Goal: Task Accomplishment & Management: Complete application form

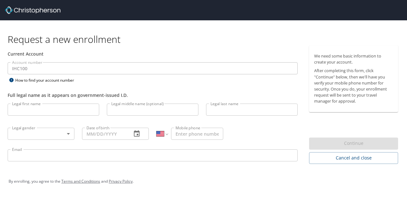
select select "US"
click at [37, 109] on input "Legal first name" at bounding box center [54, 110] width 92 height 12
type input "Brayden"
type input "[PERSON_NAME]"
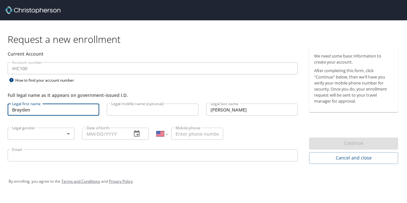
type input "[PHONE_NUMBER]"
click at [51, 135] on body "Request a new enrollment Current Account Account number IHC100 Account number H…" at bounding box center [203, 101] width 407 height 203
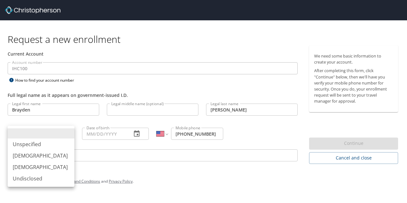
click at [53, 154] on li "[DEMOGRAPHIC_DATA]" at bounding box center [41, 155] width 67 height 11
type input "[DEMOGRAPHIC_DATA]"
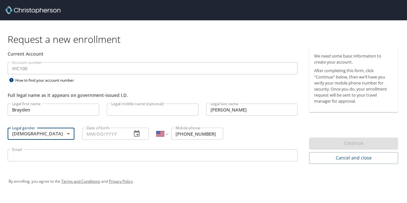
click at [123, 130] on input "Date of birth" at bounding box center [104, 134] width 45 height 12
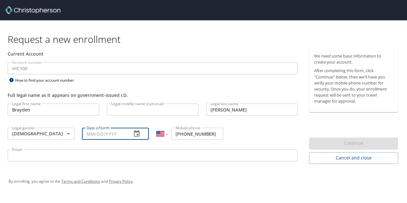
click at [136, 133] on icon "button" at bounding box center [137, 134] width 8 height 8
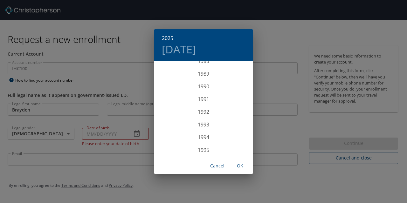
scroll to position [1132, 0]
click at [204, 134] on div "1993" at bounding box center [203, 131] width 99 height 13
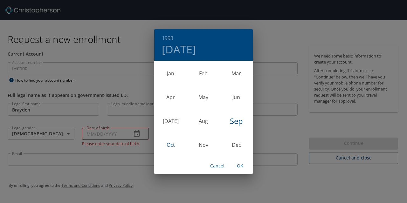
click at [172, 144] on div "Oct" at bounding box center [170, 145] width 33 height 24
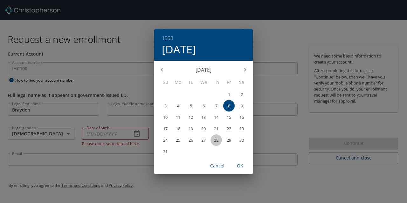
click at [214, 141] on p "28" at bounding box center [216, 140] width 4 height 4
click at [240, 165] on span "OK" at bounding box center [239, 166] width 15 height 8
type input "[DATE]"
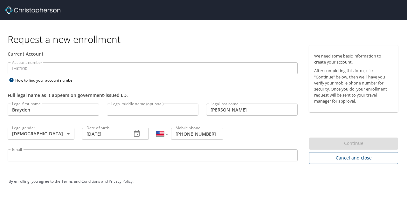
click at [172, 160] on input "Email" at bounding box center [153, 155] width 290 height 12
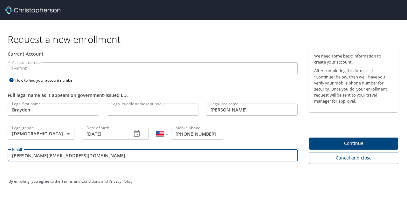
type input "[PERSON_NAME][EMAIL_ADDRESS][DOMAIN_NAME]"
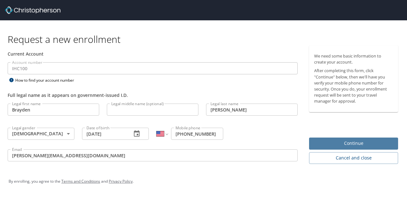
click at [336, 144] on span "Continue" at bounding box center [353, 144] width 79 height 8
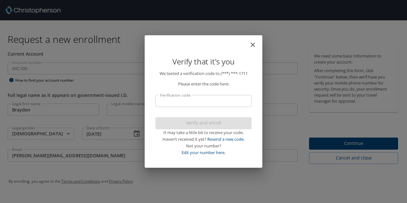
click at [240, 102] on input "Verification code" at bounding box center [204, 101] width 96 height 12
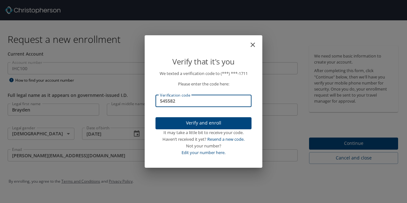
type input "545582"
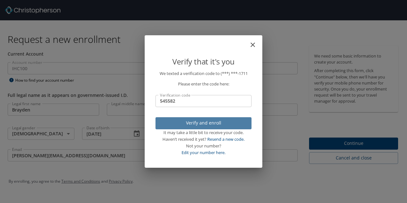
click at [213, 125] on span "Verify and enroll" at bounding box center [204, 123] width 86 height 8
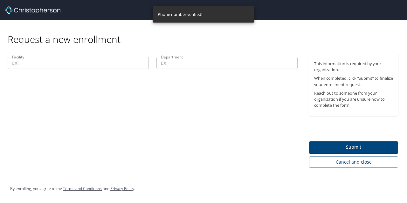
click at [91, 64] on input "Facility" at bounding box center [78, 63] width 141 height 12
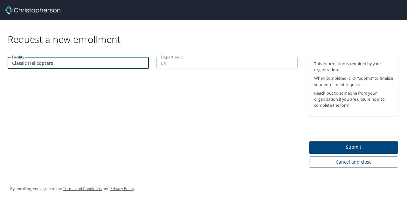
type input "Classic Helicopters"
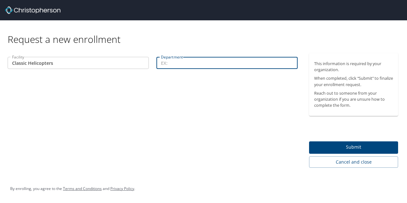
click at [188, 68] on input "Department" at bounding box center [226, 63] width 141 height 12
type input "M"
type input "Aircraft Maintenance"
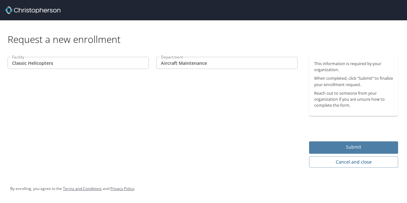
click at [356, 149] on span "Submit" at bounding box center [353, 147] width 79 height 8
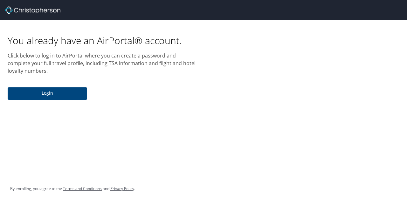
click at [80, 92] on span "Login" at bounding box center [47, 93] width 69 height 8
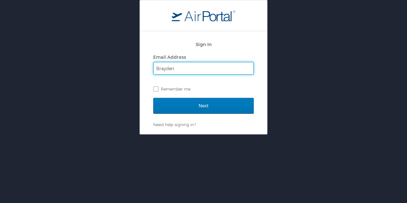
type input "[PERSON_NAME][EMAIL_ADDRESS][DOMAIN_NAME]"
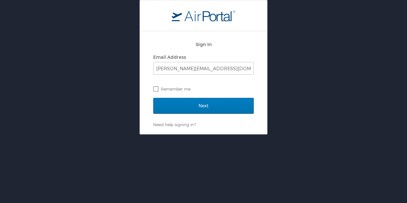
click at [156, 90] on label "Remember me" at bounding box center [203, 89] width 101 height 10
click at [156, 90] on input "Remember me" at bounding box center [155, 89] width 4 height 4
checkbox input "true"
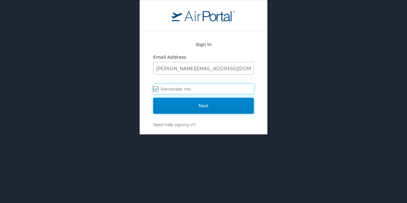
click at [183, 106] on input "Next" at bounding box center [203, 106] width 101 height 16
